Goal: Transaction & Acquisition: Download file/media

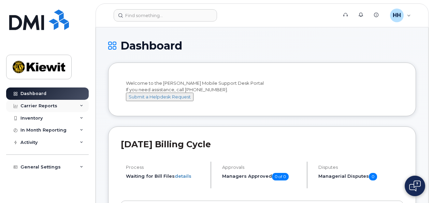
click at [77, 106] on div "Carrier Reports" at bounding box center [47, 106] width 83 height 12
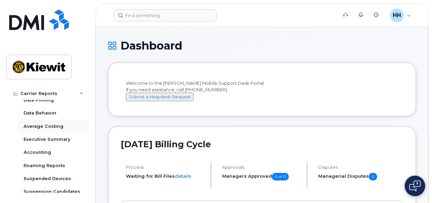
scroll to position [34, 0]
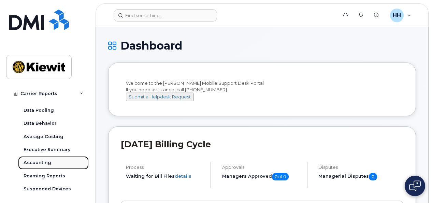
click at [35, 165] on div "Accounting" at bounding box center [38, 162] width 28 height 6
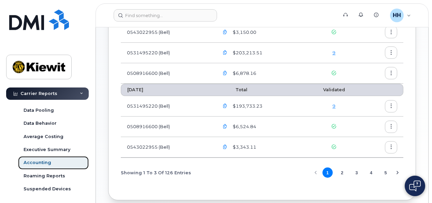
scroll to position [136, 0]
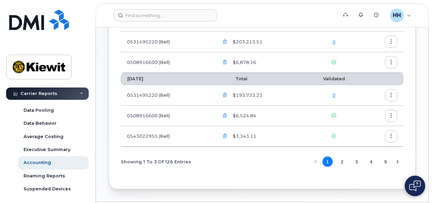
click at [391, 116] on icon "button" at bounding box center [391, 115] width 4 height 4
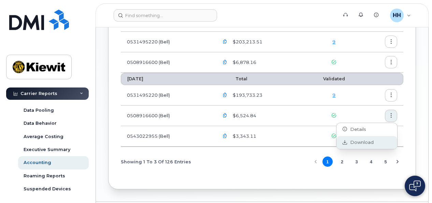
click at [356, 144] on span "Download" at bounding box center [360, 142] width 27 height 6
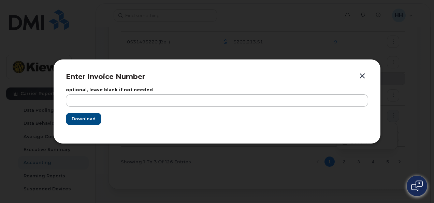
click at [361, 74] on button "button" at bounding box center [362, 76] width 10 height 10
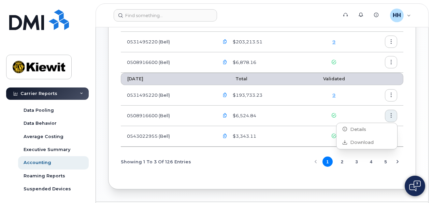
click at [225, 115] on icon "button" at bounding box center [225, 115] width 4 height 4
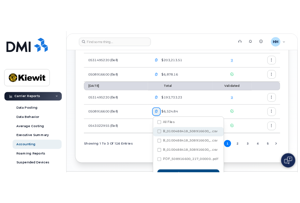
scroll to position [155, 0]
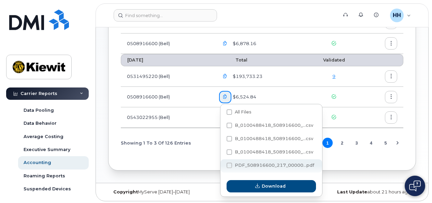
click at [230, 163] on span at bounding box center [229, 164] width 5 height 5
click at [222, 164] on input "PDF_508916600_217_00000...pdf" at bounding box center [219, 165] width 3 height 3
checkbox input "true"
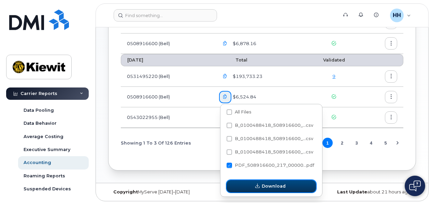
click at [255, 186] on span "button" at bounding box center [257, 186] width 6 height 6
